Goal: Find specific page/section: Find specific page/section

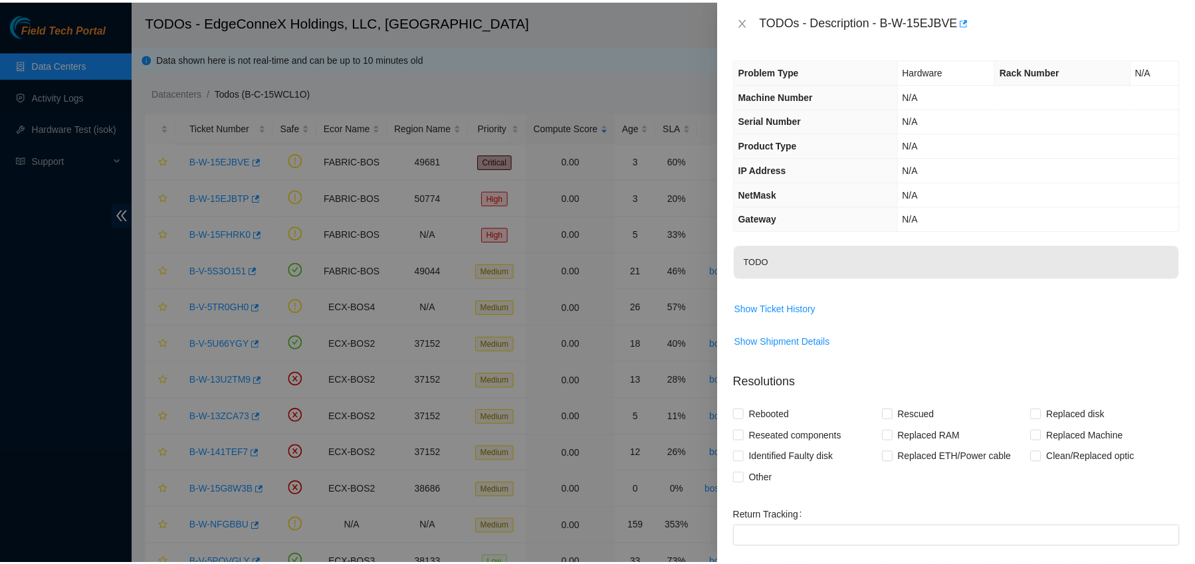
scroll to position [81, 0]
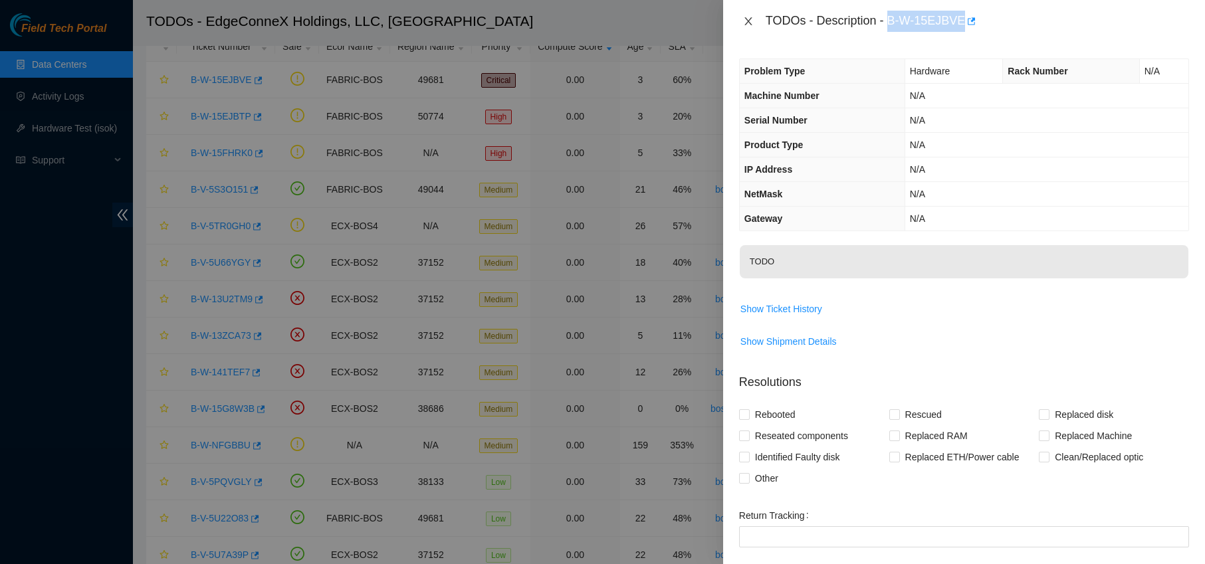
click at [748, 21] on icon "close" at bounding box center [747, 21] width 7 height 8
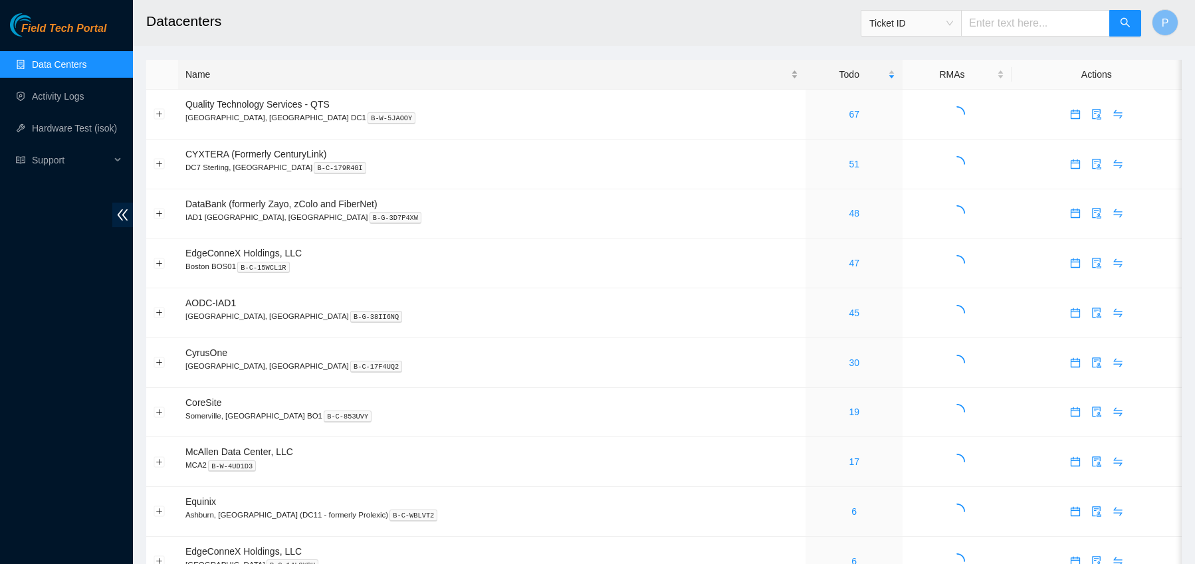
click at [280, 73] on div "Name" at bounding box center [491, 74] width 613 height 15
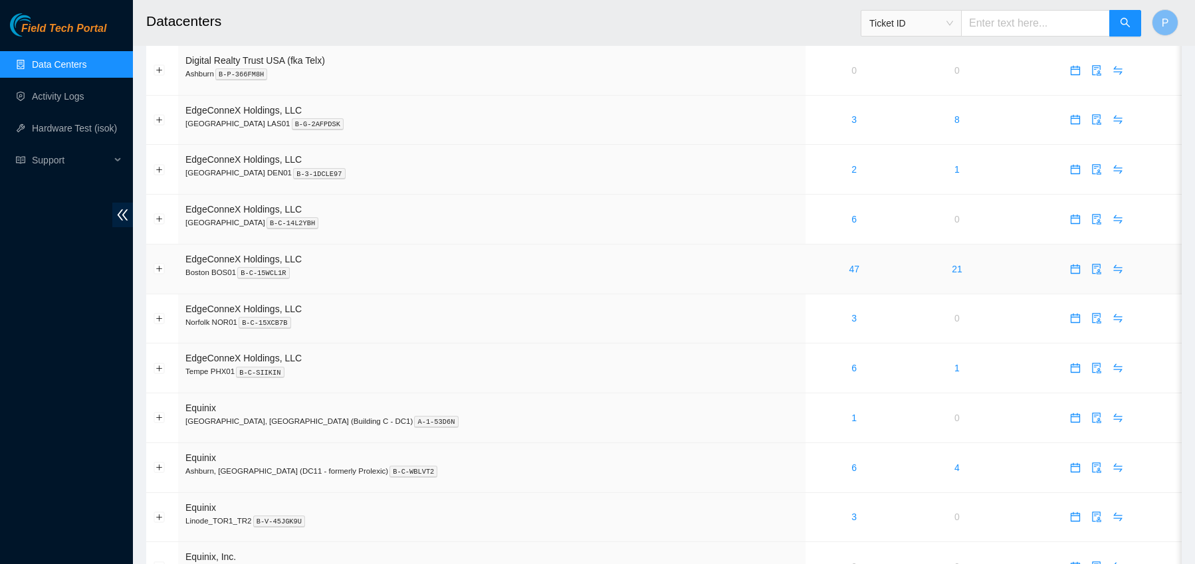
scroll to position [494, 0]
click at [851, 461] on link "6" at bounding box center [853, 464] width 5 height 11
